Goal: Find specific page/section: Find specific page/section

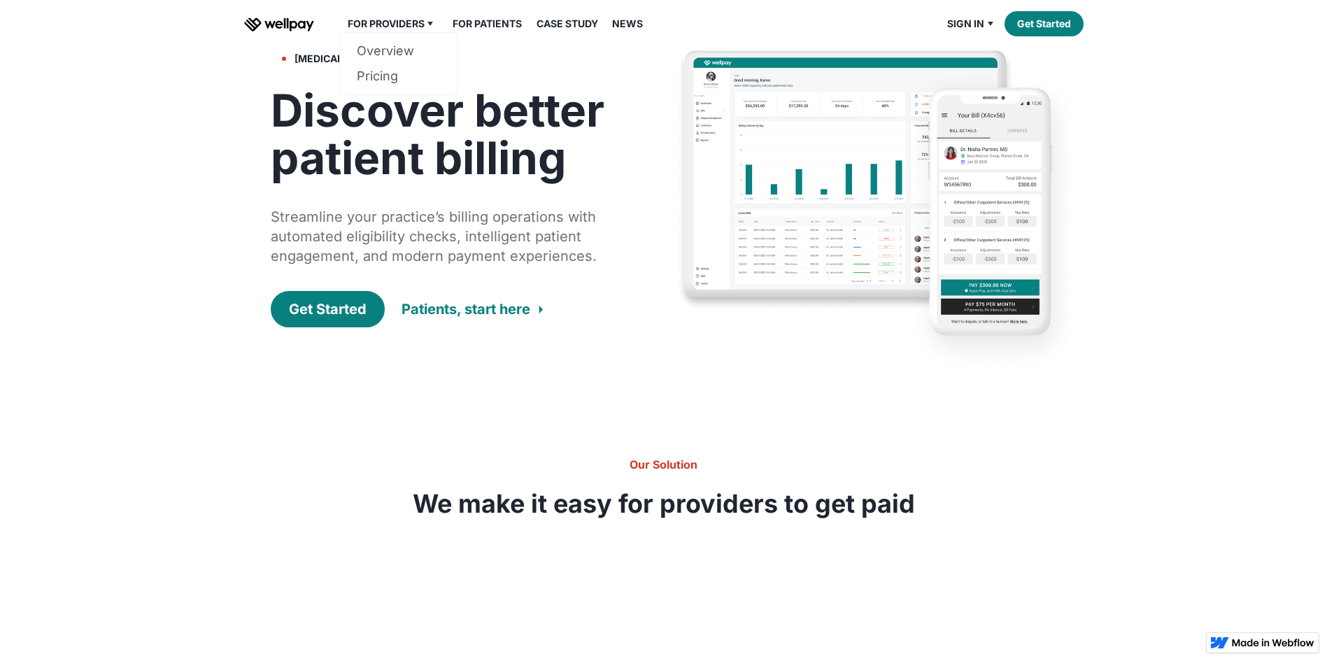
click at [409, 30] on div "For Providers" at bounding box center [386, 23] width 77 height 17
click at [406, 26] on div "For Providers" at bounding box center [386, 23] width 77 height 17
click at [389, 50] on link "Overview" at bounding box center [398, 50] width 83 height 25
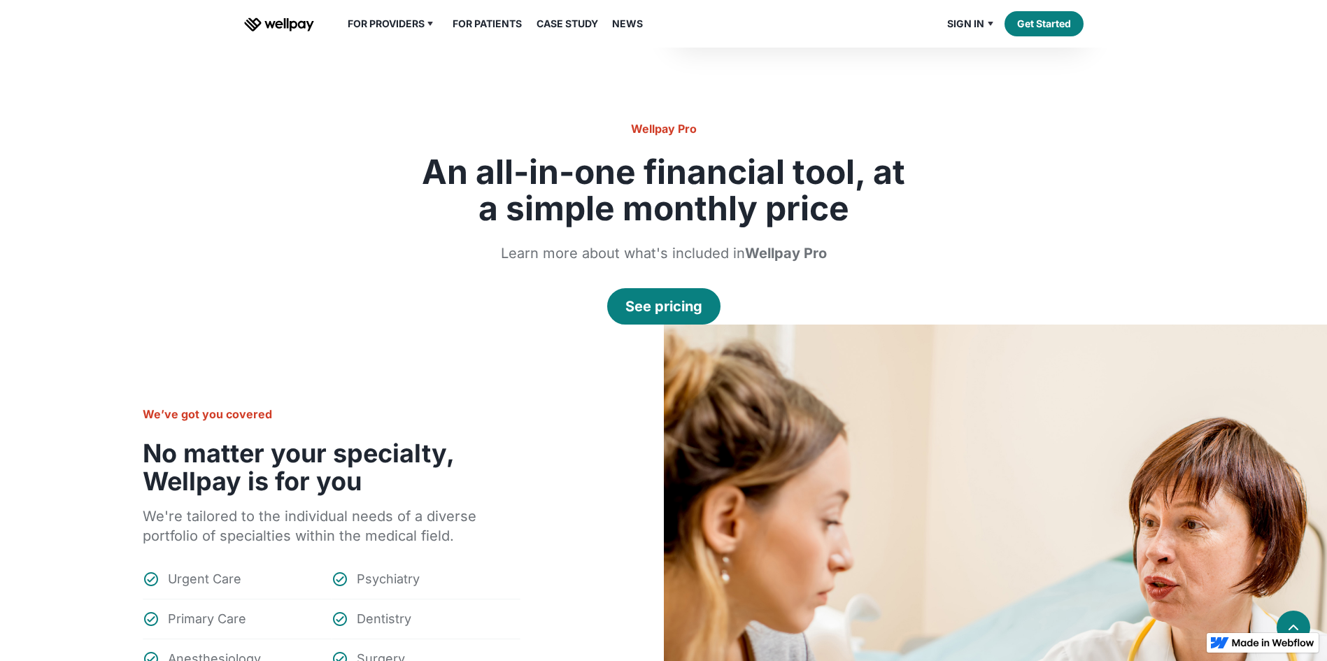
scroll to position [1260, 0]
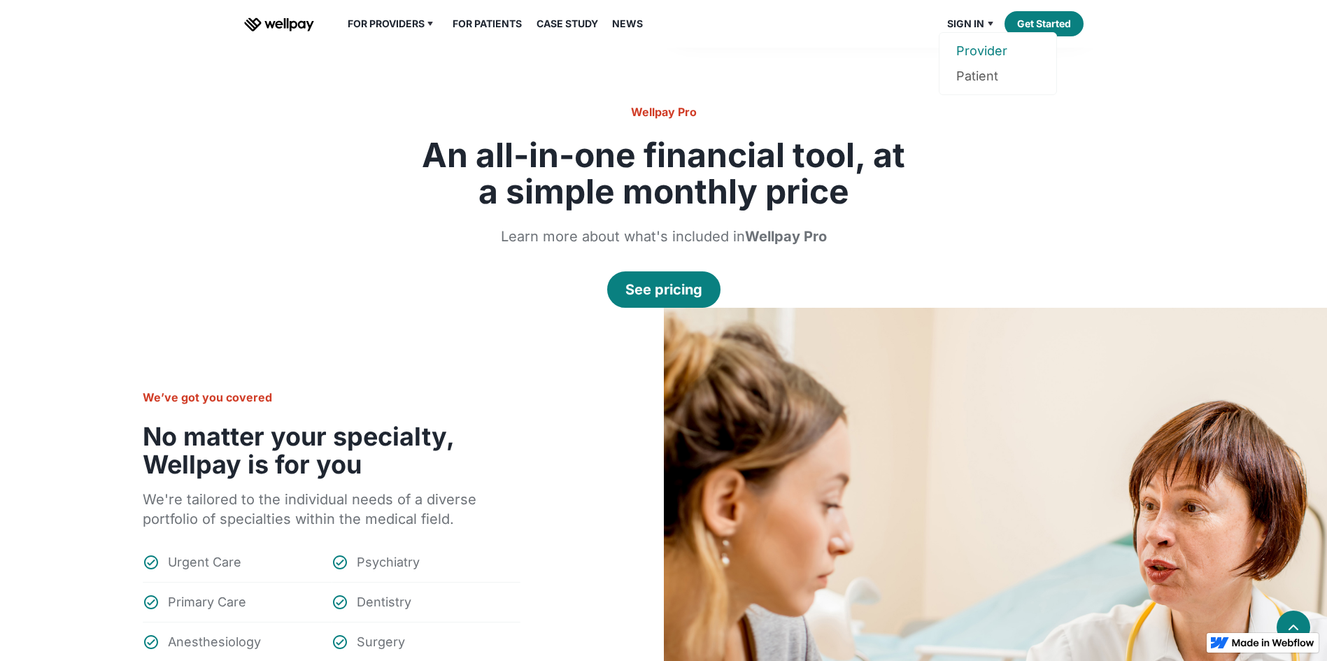
click at [975, 56] on link "Provider" at bounding box center [998, 50] width 83 height 25
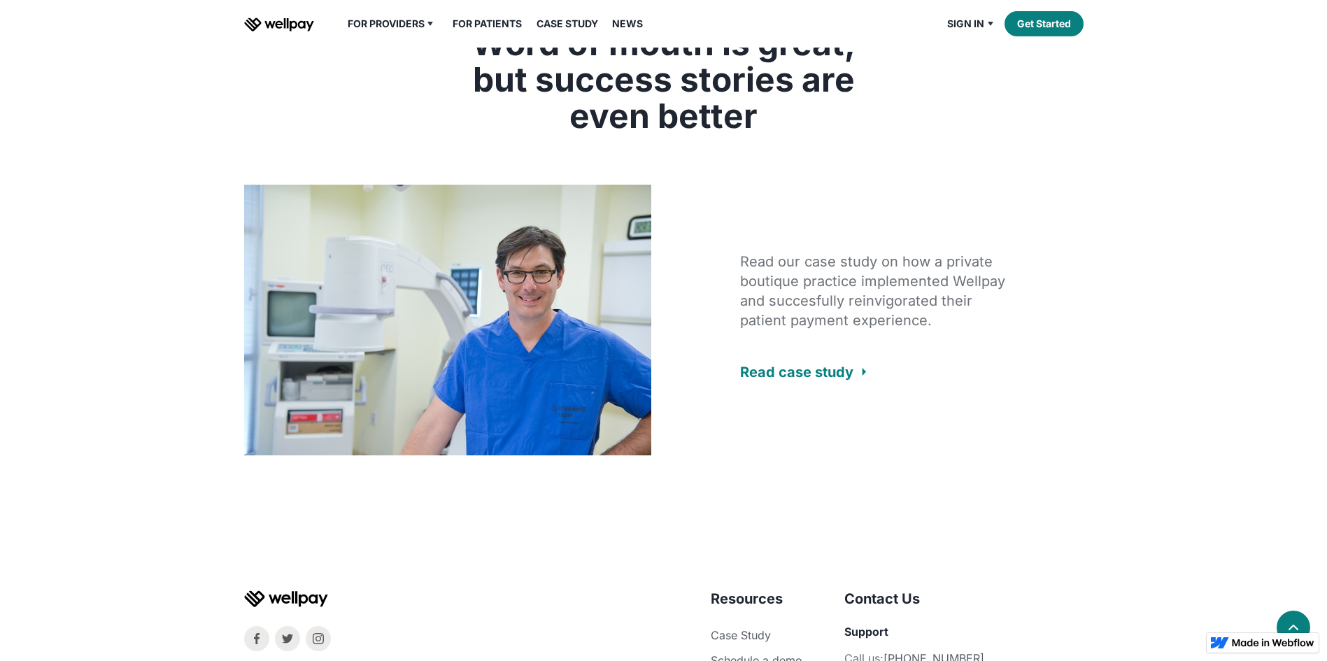
scroll to position [2799, 0]
